Goal: Information Seeking & Learning: Learn about a topic

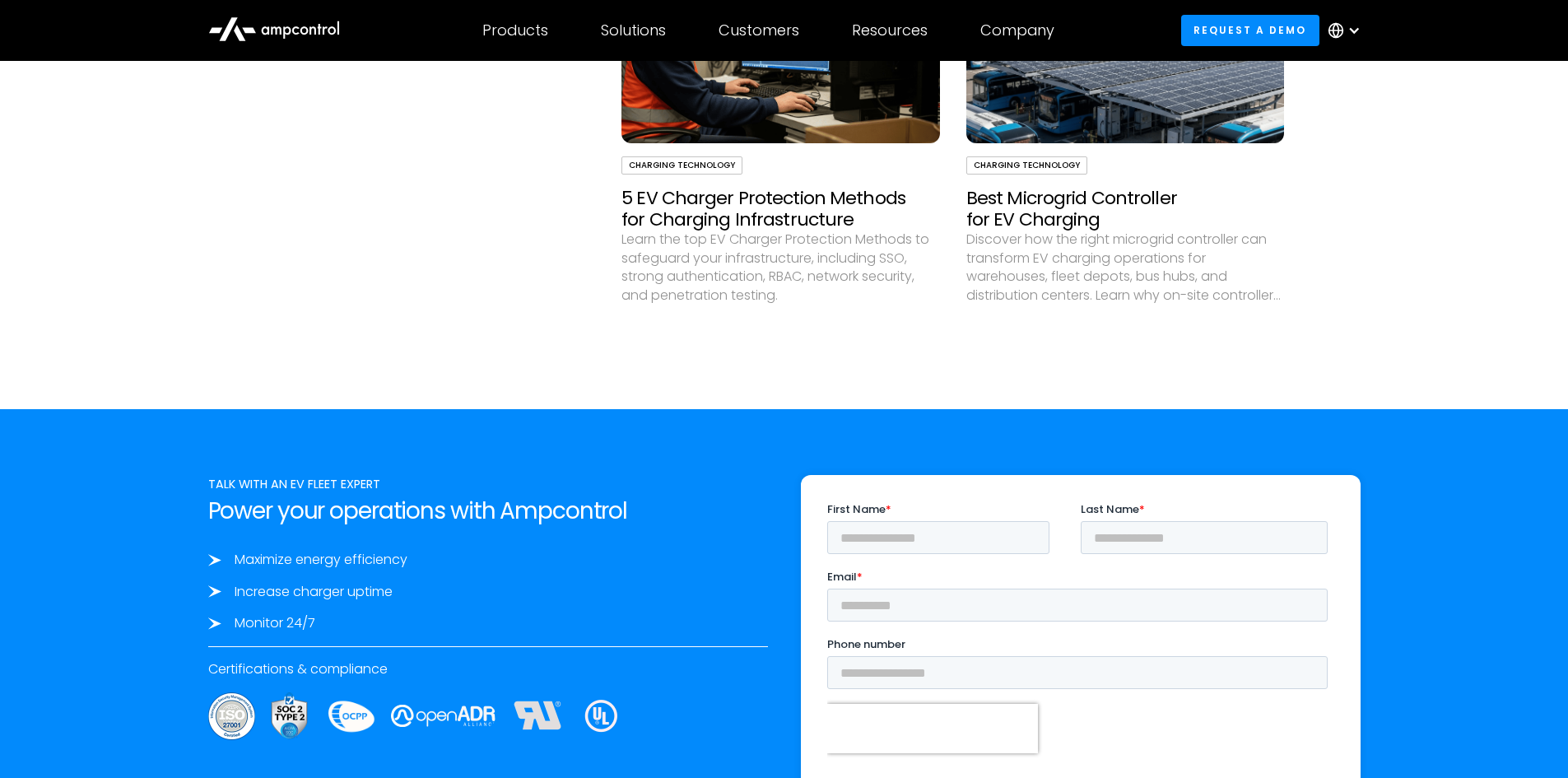
scroll to position [5650, 0]
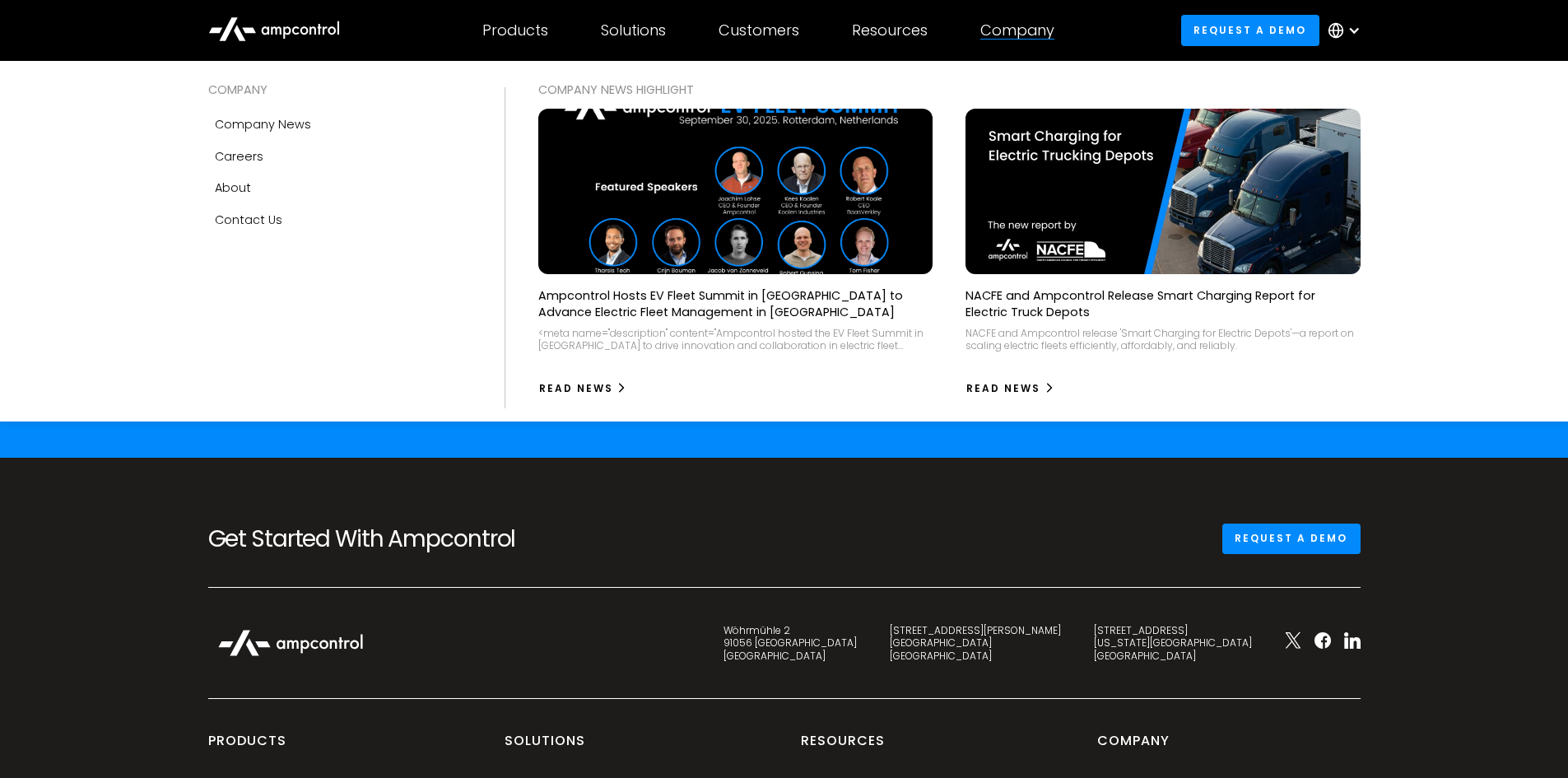
click at [1016, 26] on div "Company" at bounding box center [1018, 31] width 74 height 18
click at [1019, 30] on div "Company" at bounding box center [1018, 31] width 74 height 18
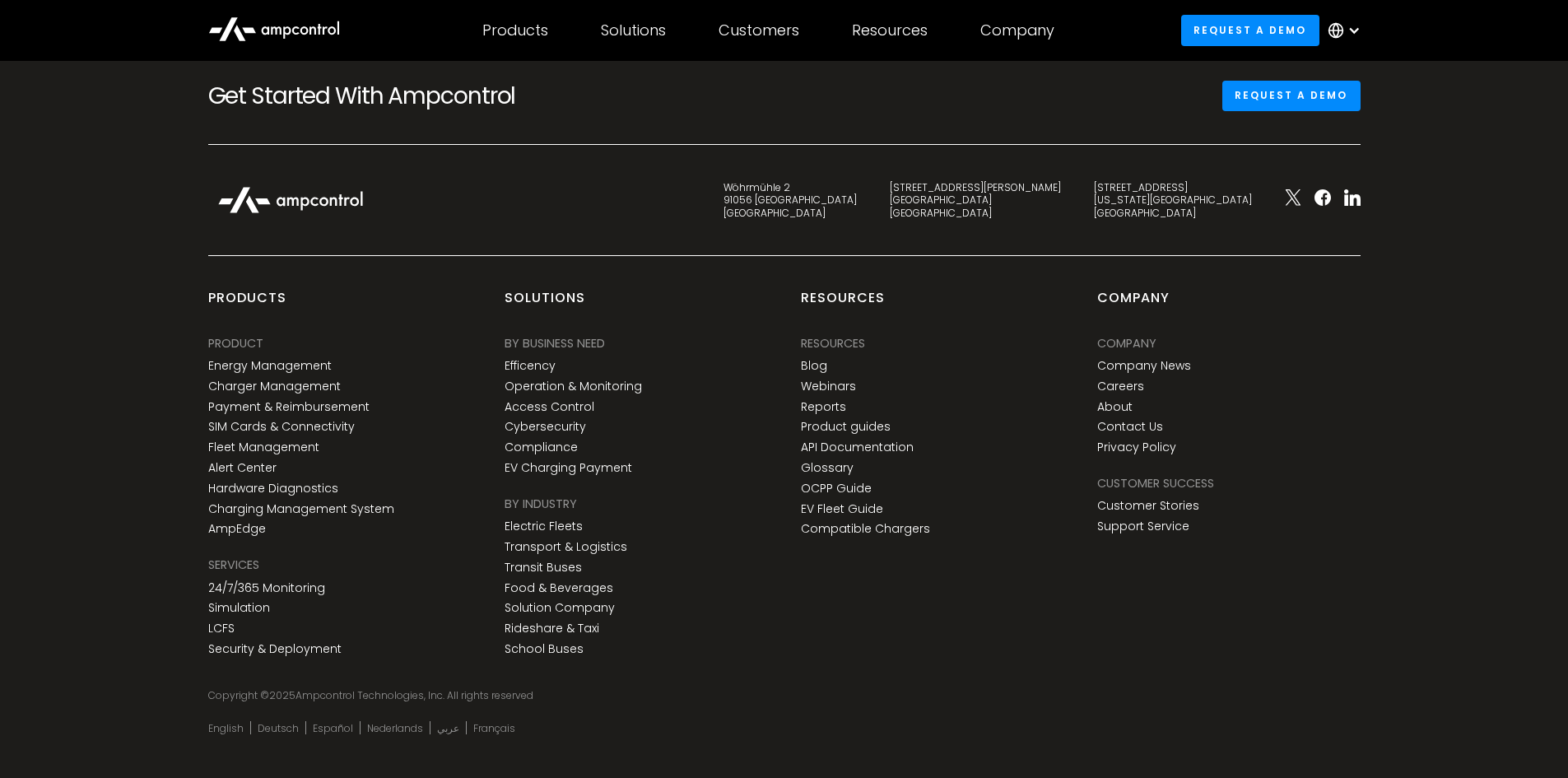
scroll to position [6122, 0]
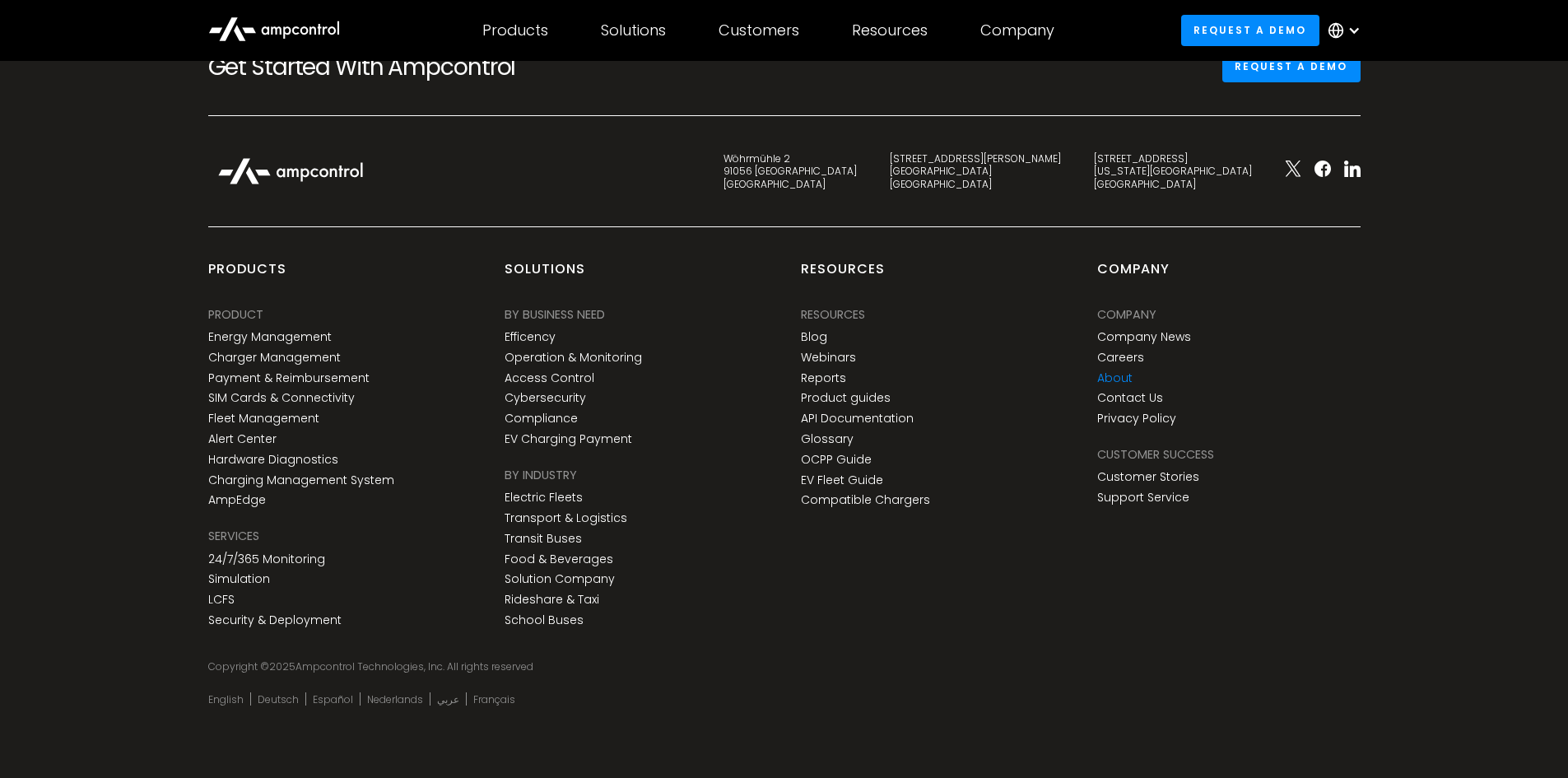
click at [1124, 378] on link "About" at bounding box center [1114, 377] width 36 height 14
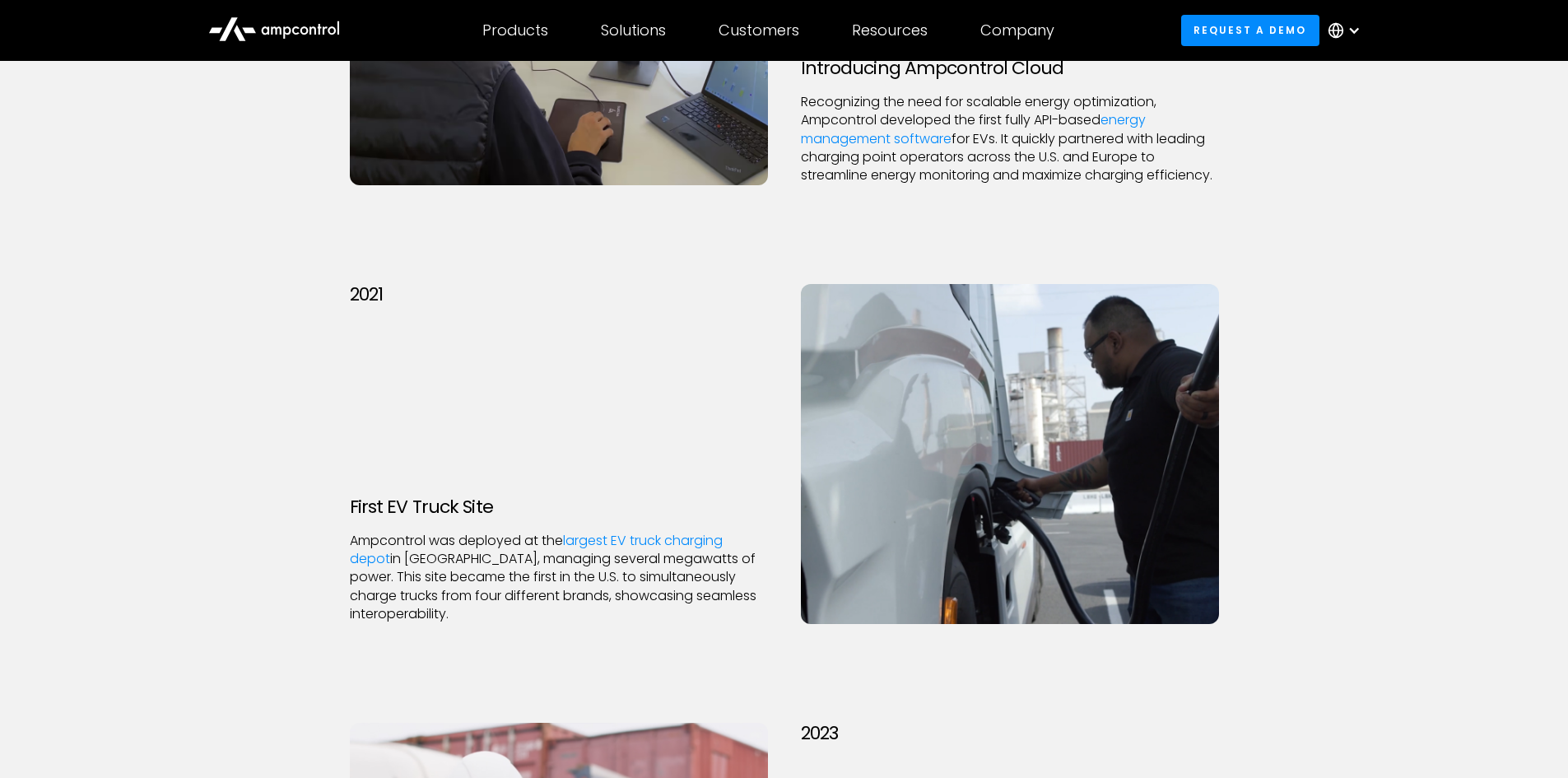
scroll to position [2140, 0]
